Goal: Task Accomplishment & Management: Use online tool/utility

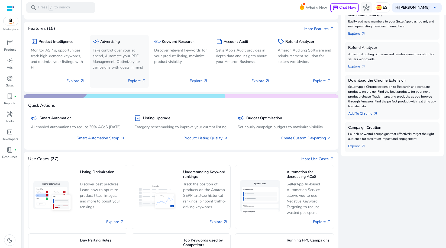
scroll to position [128, 0]
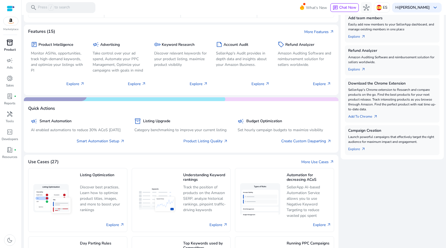
click at [14, 45] on div "inventory_2" at bounding box center [9, 42] width 15 height 9
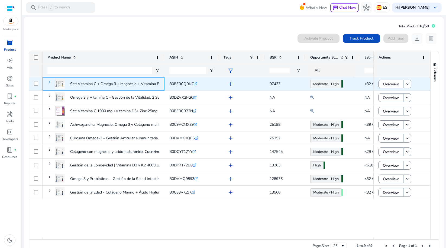
click at [51, 82] on span at bounding box center [49, 82] width 4 height 4
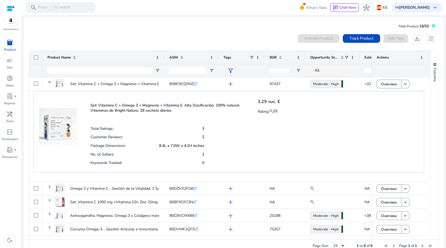
scroll to position [4, 0]
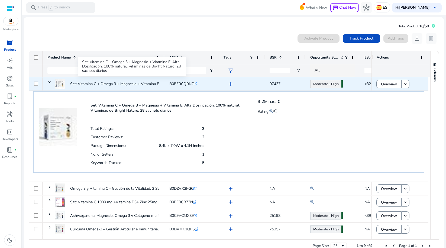
click at [98, 87] on p "Set: Vitamina C + Omega 3 + Magnesio + Vitamina E. Alta Dosificación...." at bounding box center [131, 83] width 122 height 11
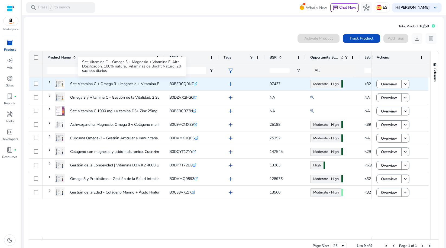
scroll to position [0, 0]
click at [98, 87] on p "Set: Vitamina C + Omega 3 + Magnesio + Vitamina E. Alta Dosificación...." at bounding box center [131, 83] width 122 height 11
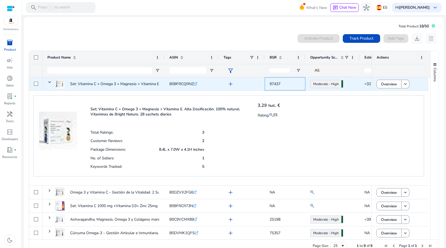
click at [280, 83] on span "97437" at bounding box center [275, 83] width 11 height 5
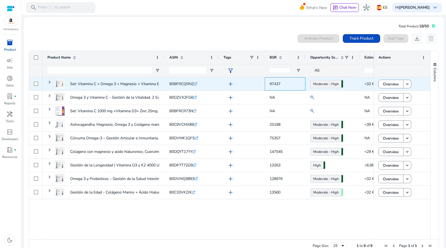
click at [280, 84] on span "97437" at bounding box center [275, 83] width 11 height 5
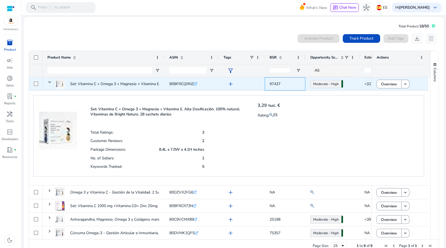
click at [284, 82] on span "97437" at bounding box center [285, 83] width 31 height 11
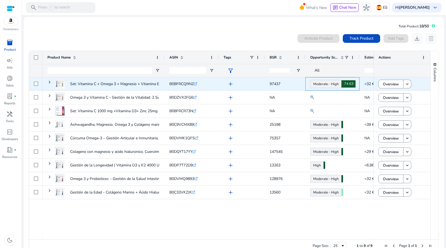
click at [326, 86] on body "We recommend switching to desktop view for the best experience. Marketplace inv…" at bounding box center [223, 124] width 446 height 248
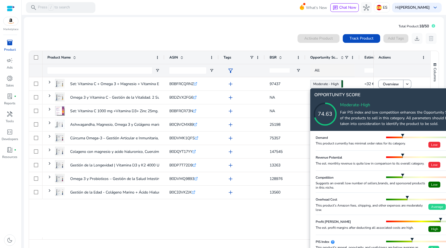
click at [325, 86] on icon at bounding box center [331, 109] width 54 height 54
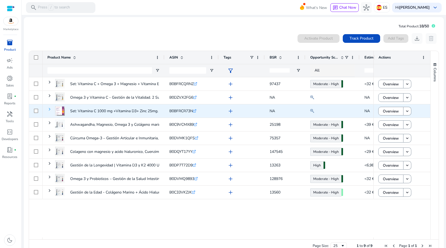
click at [49, 108] on span at bounding box center [49, 109] width 4 height 4
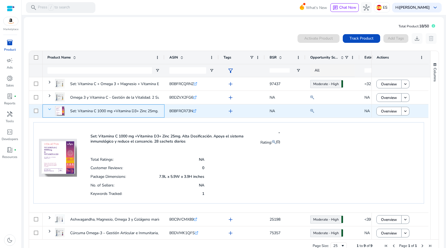
click at [49, 108] on span at bounding box center [49, 109] width 4 height 4
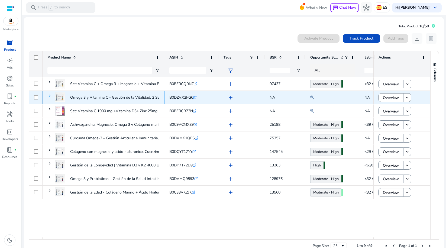
click at [49, 96] on span at bounding box center [49, 96] width 4 height 4
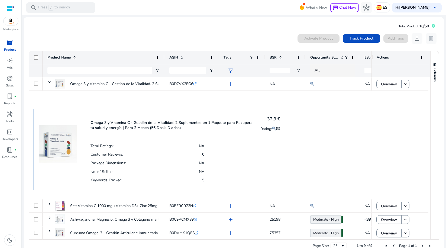
scroll to position [39, 0]
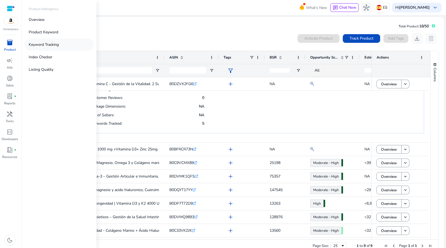
click at [41, 44] on p "Keyword Tracking" at bounding box center [44, 45] width 30 height 6
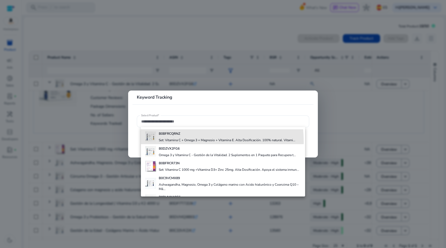
click at [174, 142] on h4 "Set: Vitamina C + Omega 3 + Magnesio + Vitamina E. Alta Dosificación. 100% natu…" at bounding box center [227, 140] width 137 height 4
type input "**********"
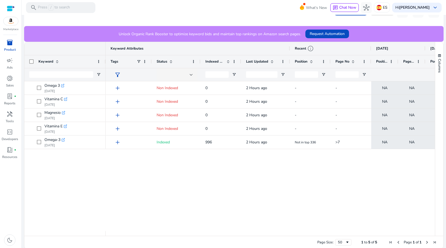
scroll to position [0, 11]
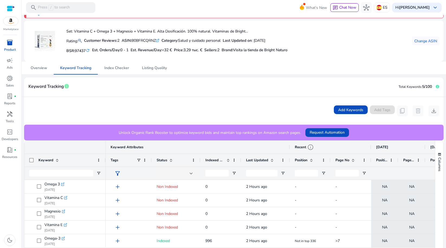
drag, startPoint x: 135, startPoint y: 40, endPoint x: 159, endPoint y: 58, distance: 30.0
click at [159, 41] on div "ASIN: B0BFRCQRNZ .st0{fill:#2c8af8}" at bounding box center [141, 41] width 38 height 6
copy div "B0BFRCQRNZ"
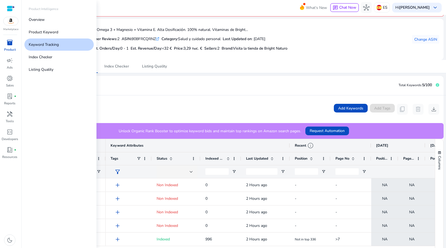
click at [10, 46] on span "inventory_2" at bounding box center [10, 42] width 7 height 7
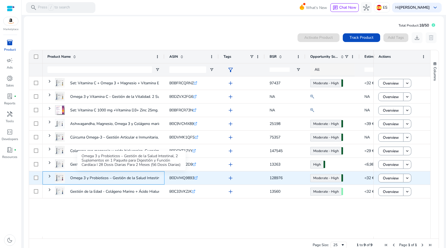
click at [139, 180] on p "Omega 3 y Probioticos – Gestión de la Salud Intestinal, 2 Suplementos..." at bounding box center [131, 177] width 123 height 11
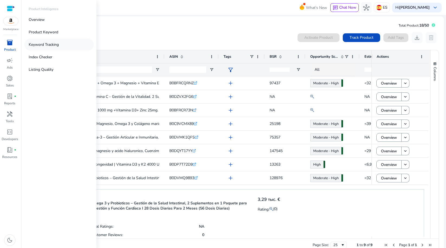
click at [39, 46] on p "Keyword Tracking" at bounding box center [44, 45] width 30 height 6
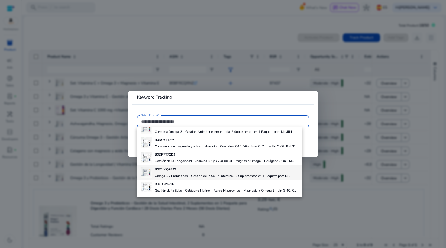
click at [183, 167] on h4 "B0DVMQ9893" at bounding box center [223, 169] width 136 height 4
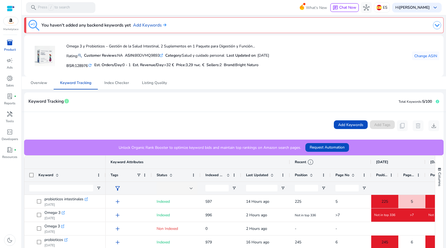
scroll to position [0, 20]
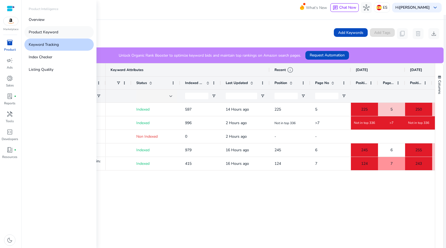
click at [42, 32] on p "Product Keyword" at bounding box center [44, 32] width 30 height 6
